Goal: Task Accomplishment & Management: Use online tool/utility

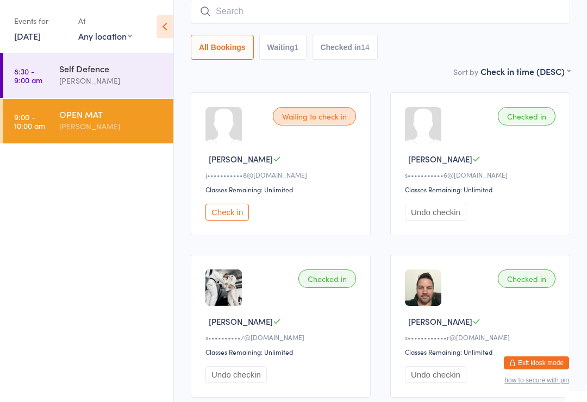
click at [41, 33] on link "[DATE]" at bounding box center [27, 36] width 27 height 12
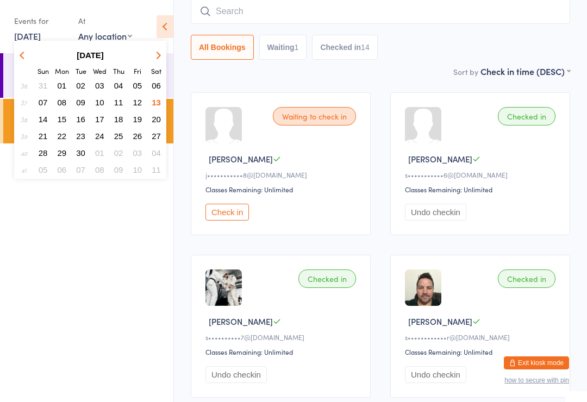
click at [61, 114] on button "15" at bounding box center [62, 119] width 17 height 15
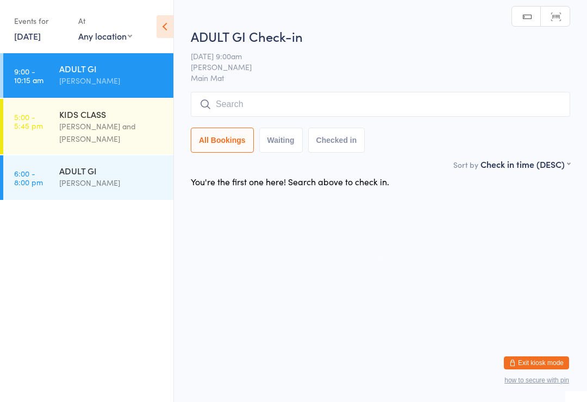
click at [280, 97] on input "search" at bounding box center [380, 104] width 379 height 25
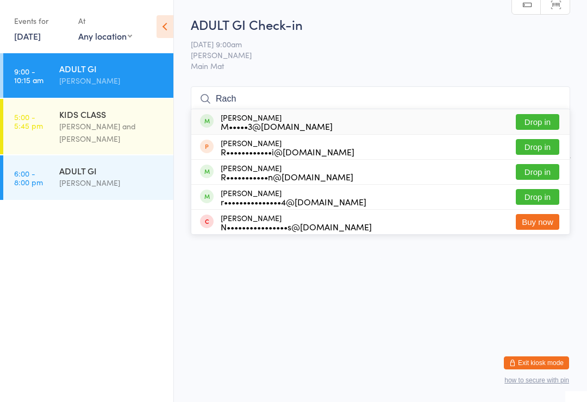
type input "Rach"
click at [543, 202] on button "Drop in" at bounding box center [537, 197] width 43 height 16
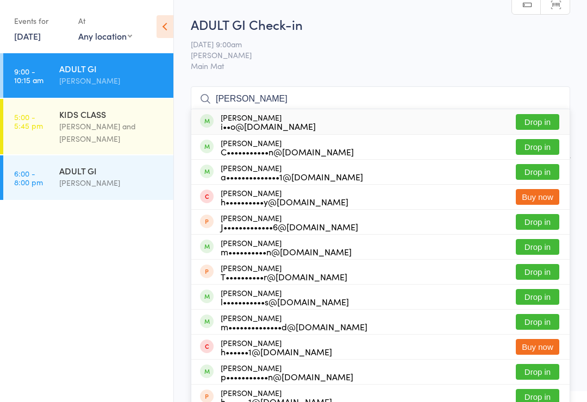
type input "[PERSON_NAME]"
click at [364, 153] on div "[PERSON_NAME] C•••••••••••n@[DOMAIN_NAME] Drop in" at bounding box center [380, 147] width 378 height 24
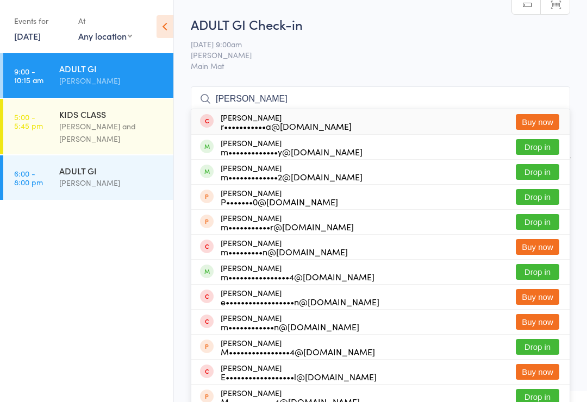
type input "[PERSON_NAME]"
click at [542, 172] on button "Drop in" at bounding box center [537, 172] width 43 height 16
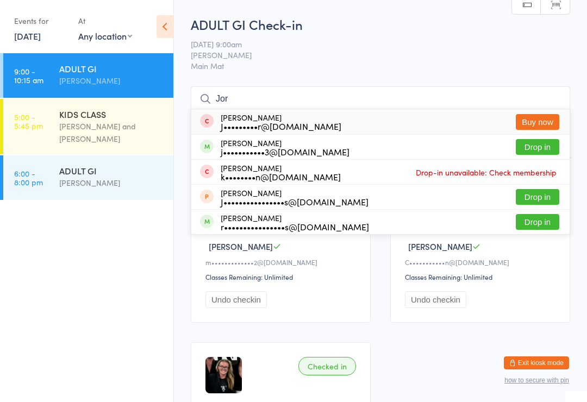
type input "Jor"
click at [539, 146] on button "Drop in" at bounding box center [537, 147] width 43 height 16
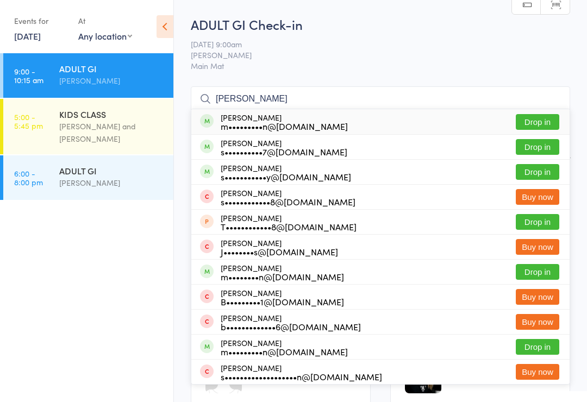
type input "[PERSON_NAME]"
click at [534, 125] on button "Drop in" at bounding box center [537, 122] width 43 height 16
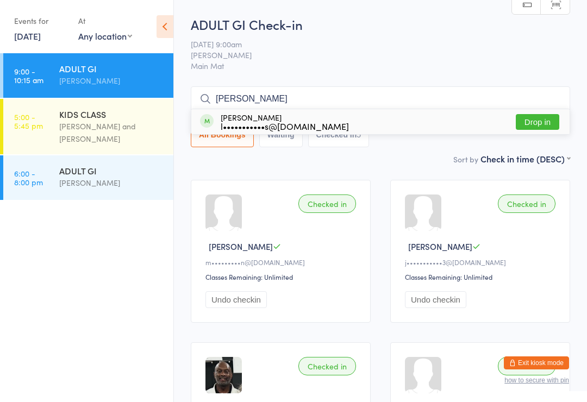
type input "[PERSON_NAME]"
click at [544, 118] on button "Drop in" at bounding box center [537, 122] width 43 height 16
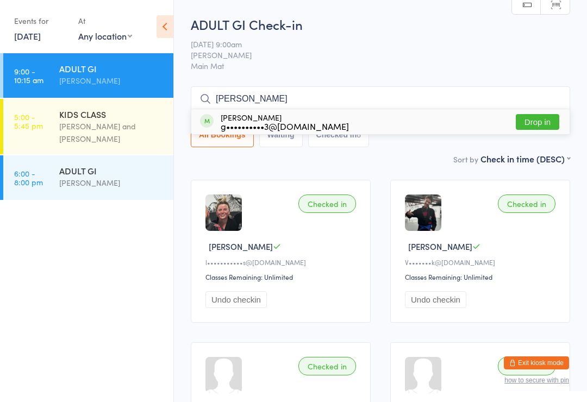
type input "[PERSON_NAME]"
click at [544, 115] on button "Drop in" at bounding box center [537, 122] width 43 height 16
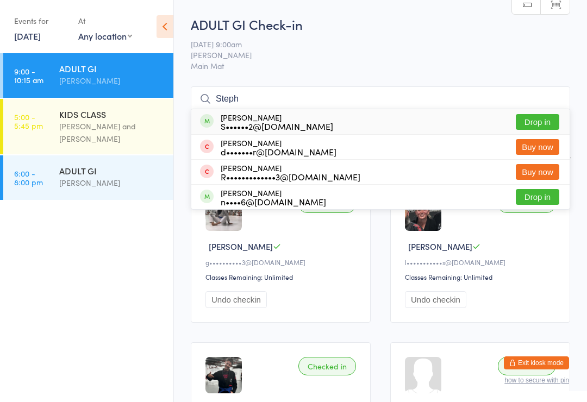
type input "Steph"
click at [539, 123] on button "Drop in" at bounding box center [537, 122] width 43 height 16
